Goal: Transaction & Acquisition: Purchase product/service

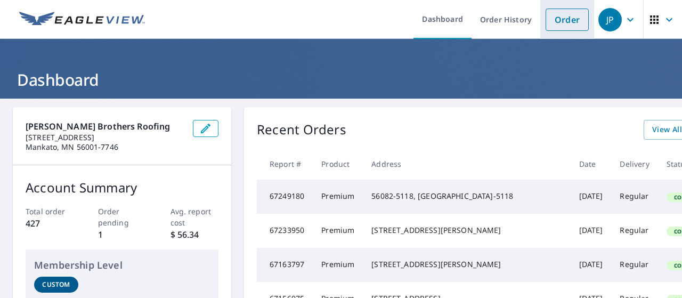
click at [563, 22] on link "Order" at bounding box center [566, 20] width 43 height 22
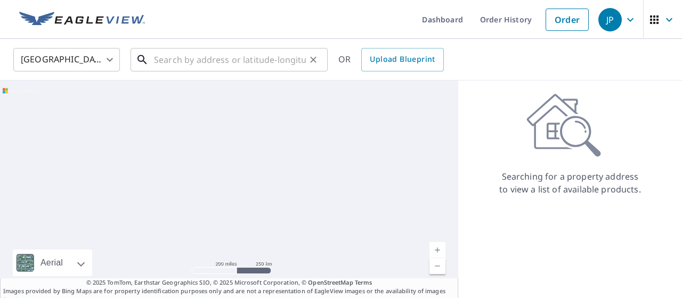
click at [261, 62] on input "text" at bounding box center [230, 60] width 152 height 30
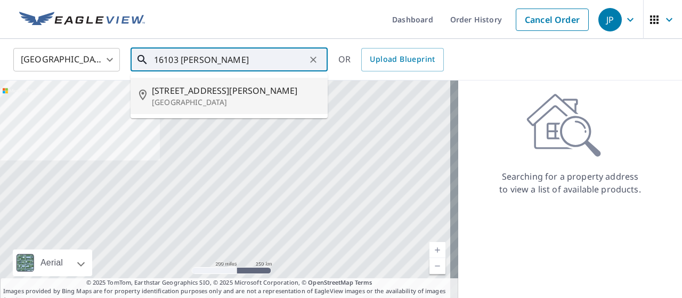
click at [224, 97] on p "[GEOGRAPHIC_DATA]" at bounding box center [235, 102] width 167 height 11
type input "[STREET_ADDRESS][PERSON_NAME]"
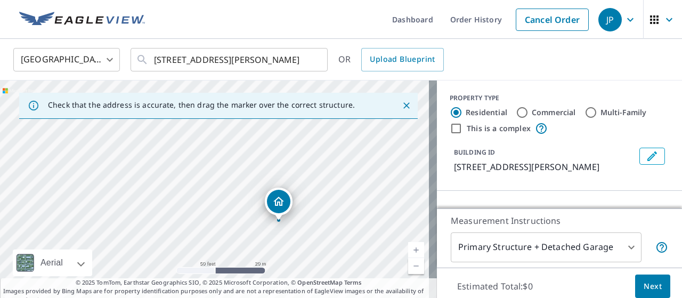
drag, startPoint x: 86, startPoint y: 206, endPoint x: 200, endPoint y: 243, distance: 120.1
click at [200, 243] on div "[STREET_ADDRESS][PERSON_NAME]" at bounding box center [218, 192] width 437 height 224
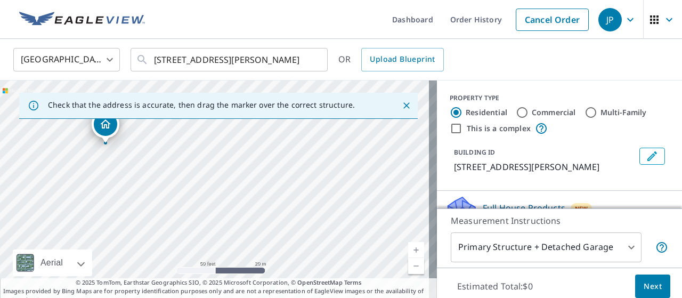
drag, startPoint x: 217, startPoint y: 175, endPoint x: 108, endPoint y: 128, distance: 119.0
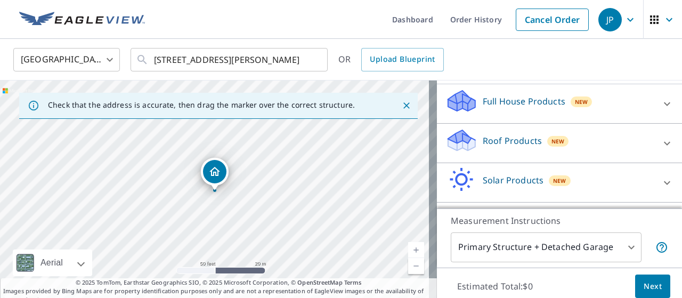
scroll to position [53, 0]
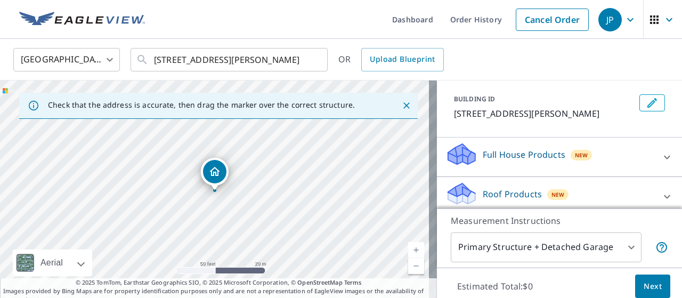
click at [660, 154] on icon at bounding box center [666, 157] width 13 height 13
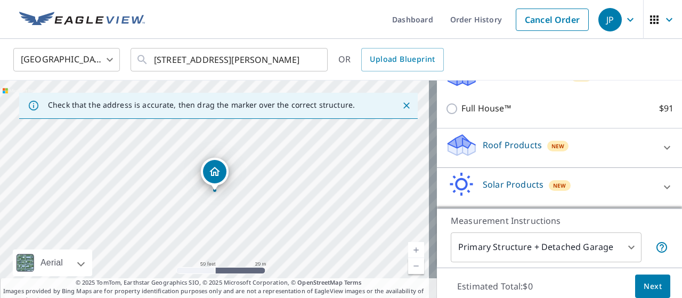
scroll to position [116, 0]
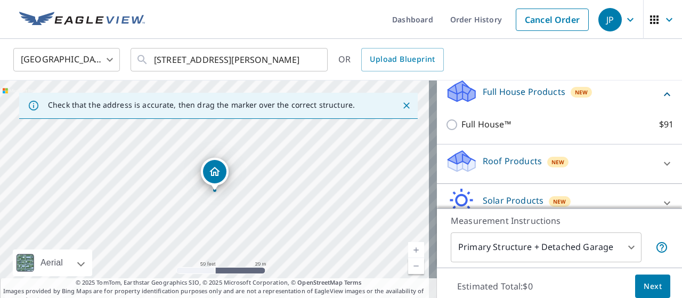
click at [503, 167] on div "Roof Products New" at bounding box center [549, 164] width 209 height 30
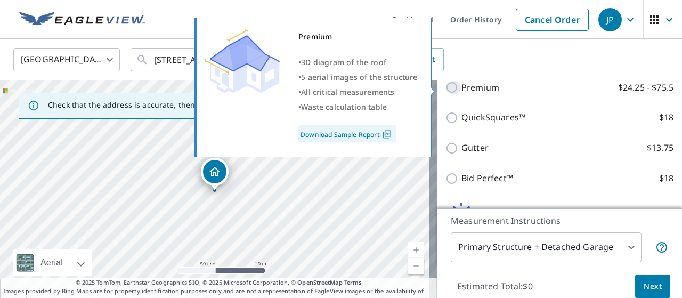
click at [445, 91] on input "Premium $24.25 - $75.5" at bounding box center [453, 87] width 16 height 13
checkbox input "true"
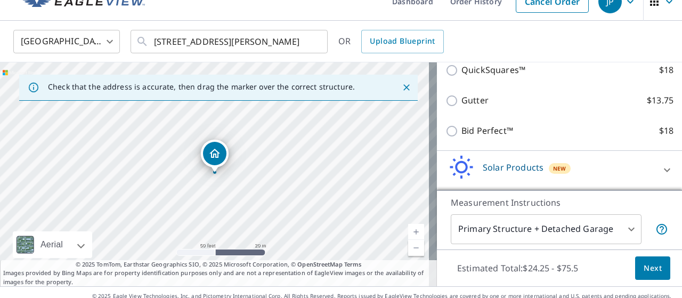
scroll to position [33, 0]
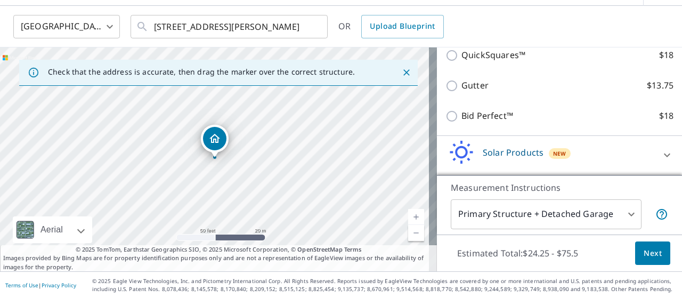
click at [618, 217] on body "JP JP Dashboard Order History Cancel Order JP [GEOGRAPHIC_DATA] [GEOGRAPHIC_DAT…" at bounding box center [341, 149] width 682 height 298
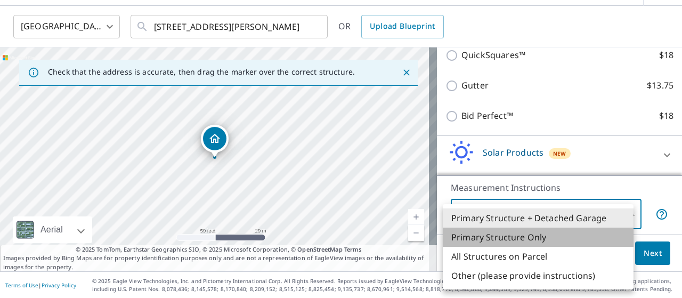
click at [542, 243] on li "Primary Structure Only" at bounding box center [537, 236] width 191 height 19
type input "2"
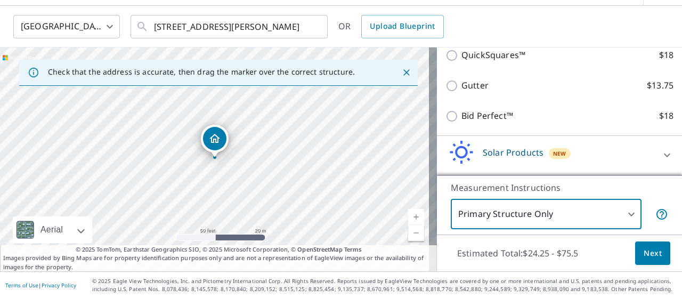
click at [648, 258] on span "Next" at bounding box center [652, 253] width 18 height 13
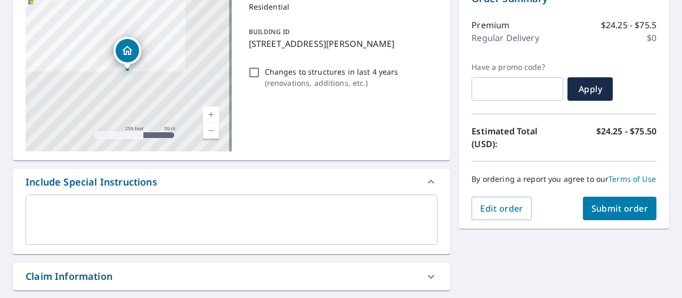
scroll to position [140, 0]
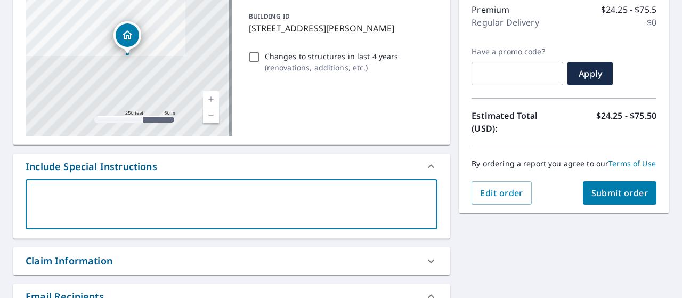
click at [170, 190] on textarea at bounding box center [231, 204] width 397 height 30
type textarea "h"
type textarea "x"
type textarea "ho"
type textarea "x"
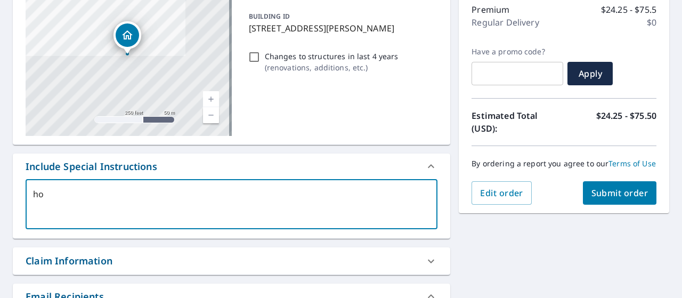
type textarea "hou"
type textarea "x"
type textarea "hous"
type textarea "x"
type textarea "house"
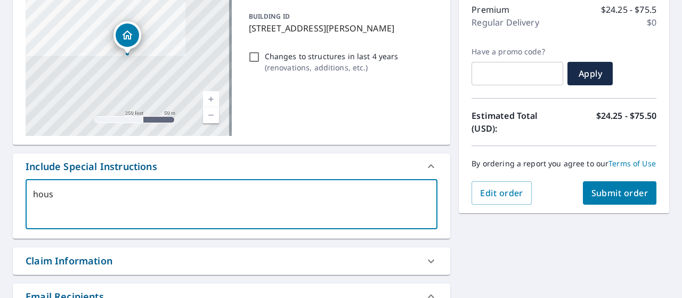
type textarea "x"
type textarea "house"
type textarea "x"
type textarea "house o"
type textarea "x"
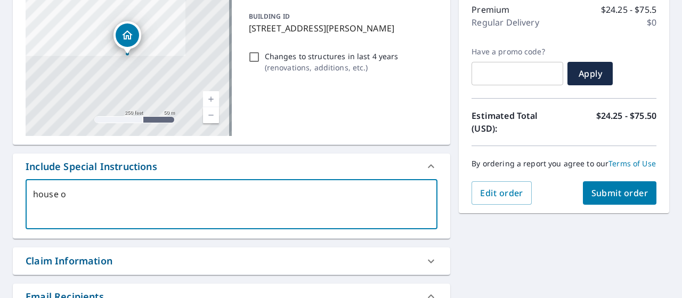
type textarea "house on"
type textarea "x"
type textarea "house onl"
type textarea "x"
type textarea "house onlu"
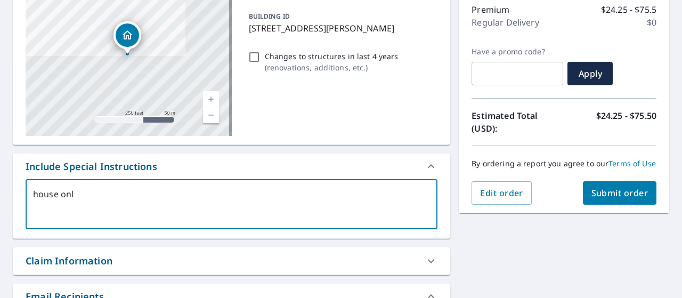
type textarea "x"
type textarea "house onl"
type textarea "x"
type textarea "house only"
type textarea "x"
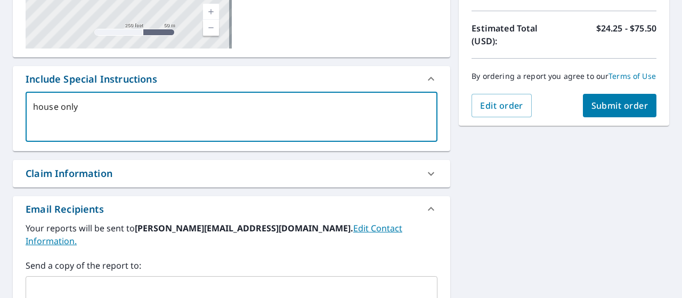
scroll to position [246, 0]
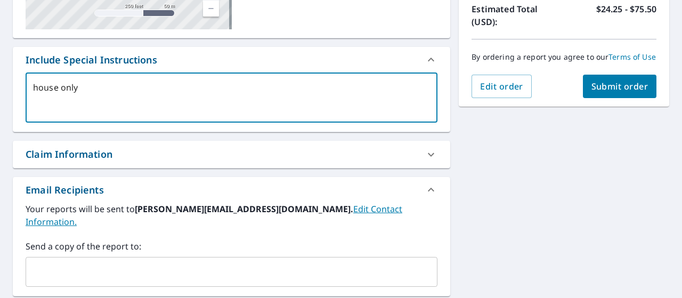
type textarea "house only"
type textarea "x"
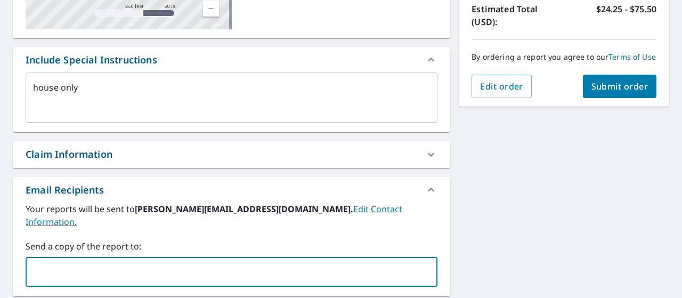
click at [130, 261] on input "text" at bounding box center [223, 271] width 386 height 20
type input "o"
type input "[PERSON_NAME][EMAIL_ADDRESS][DOMAIN_NAME]"
type textarea "x"
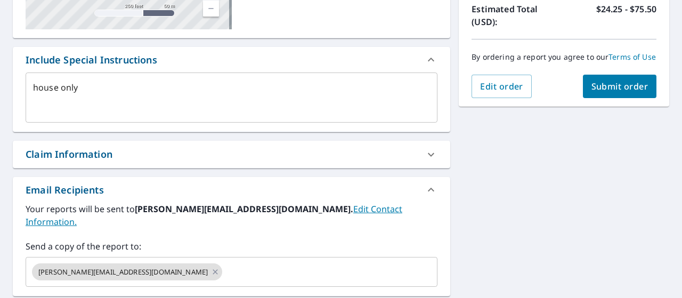
click at [547, 198] on div "[STREET_ADDRESS][PERSON_NAME] A standard road map Aerial A detailed look from a…" at bounding box center [341, 138] width 682 height 570
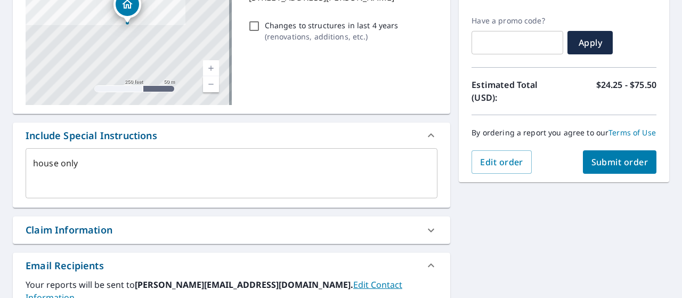
scroll to position [117, 0]
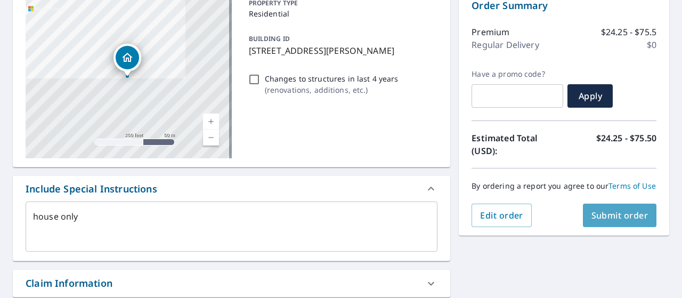
click at [620, 217] on button "Submit order" at bounding box center [620, 214] width 74 height 23
type textarea "x"
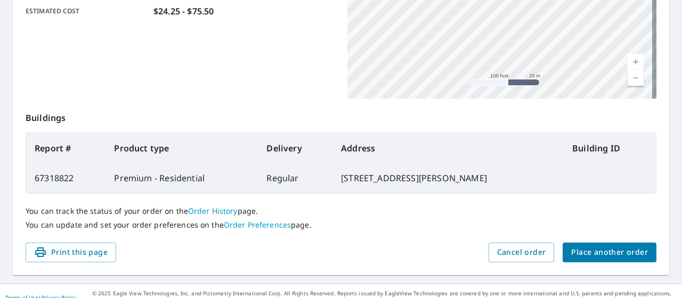
scroll to position [319, 0]
